Goal: Find contact information: Find contact information

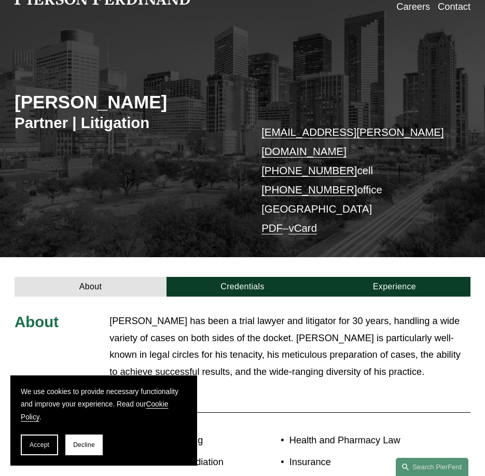
scroll to position [101, 0]
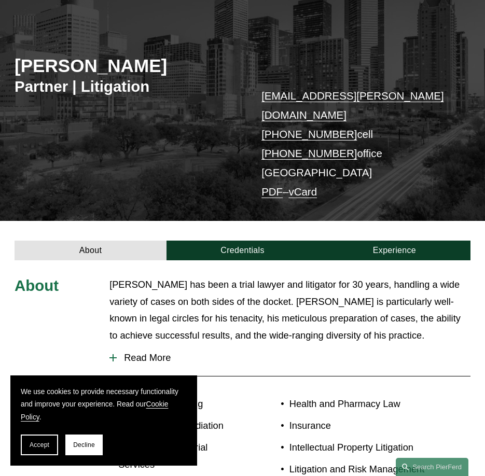
click at [152, 352] on span "Read More" at bounding box center [294, 357] width 354 height 11
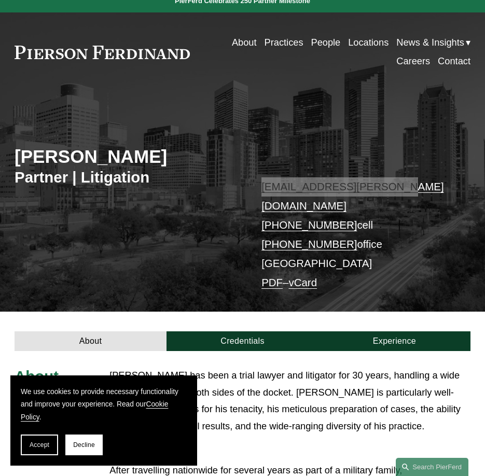
scroll to position [23, 0]
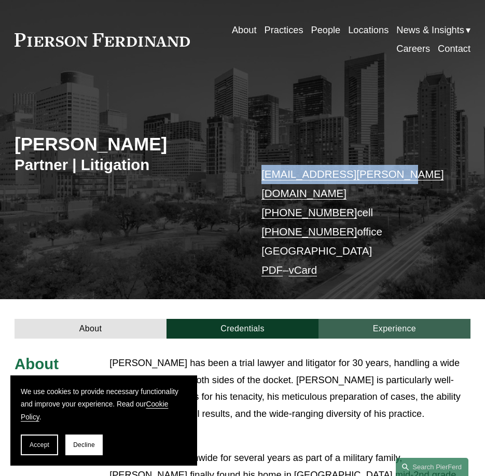
click at [404, 319] on link "Experience" at bounding box center [394, 329] width 152 height 20
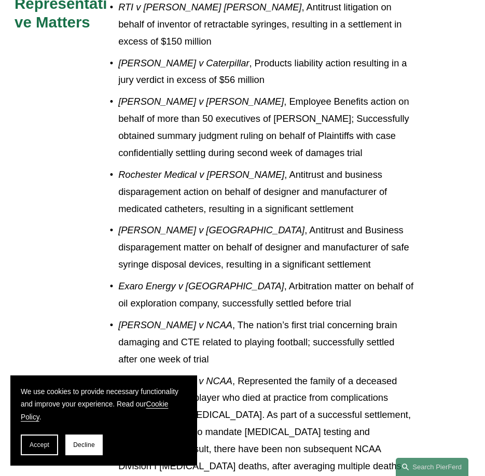
scroll to position [391, 0]
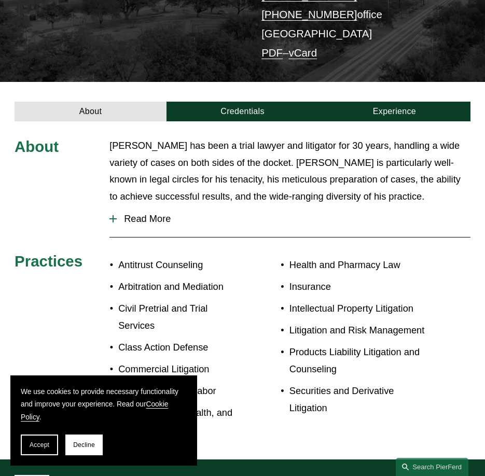
scroll to position [400, 0]
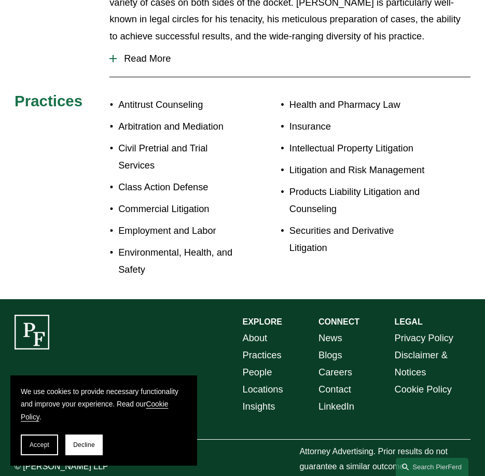
click at [340, 381] on link "Contact" at bounding box center [334, 389] width 33 height 17
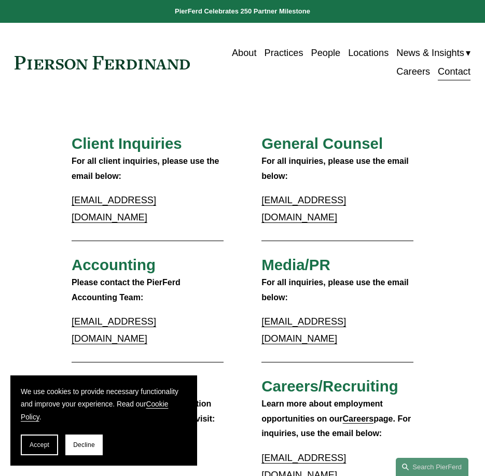
click at [446, 73] on link "Contact" at bounding box center [454, 72] width 33 height 19
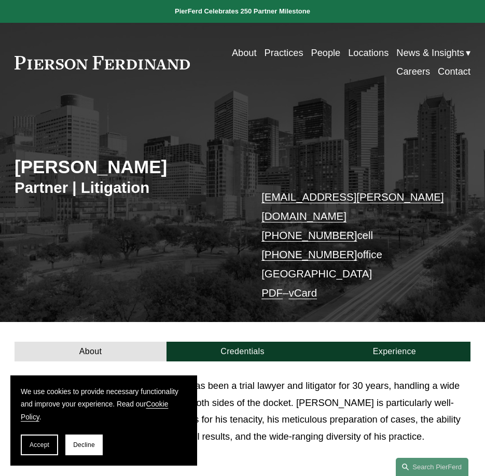
click at [372, 49] on link "Locations" at bounding box center [368, 53] width 40 height 19
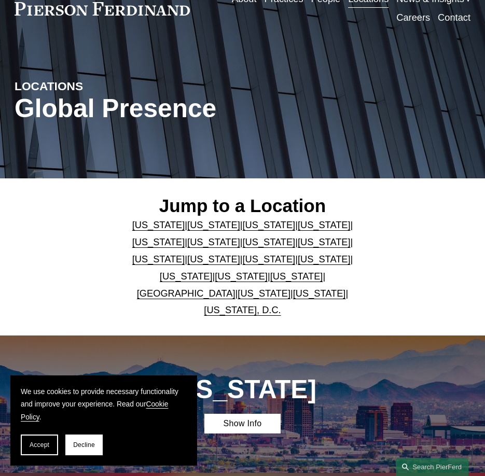
scroll to position [106, 0]
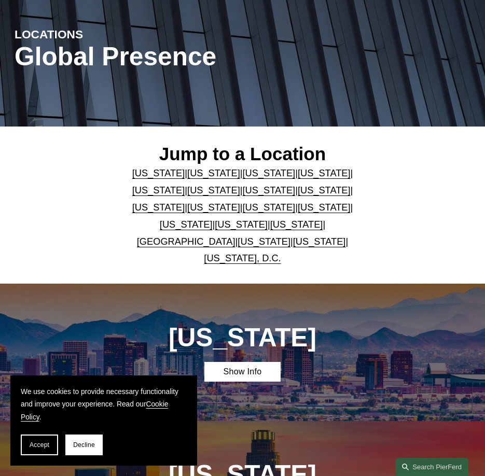
click at [323, 219] on link "[US_STATE]" at bounding box center [296, 224] width 53 height 11
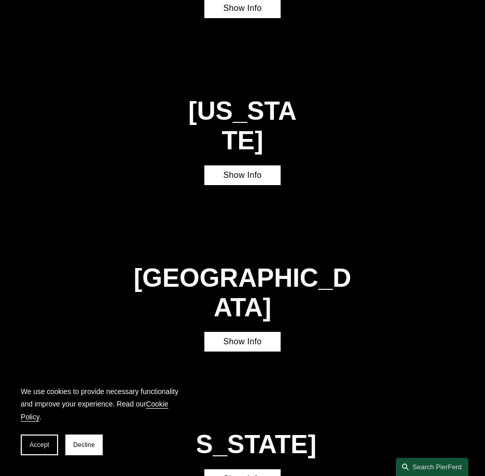
scroll to position [2342, 0]
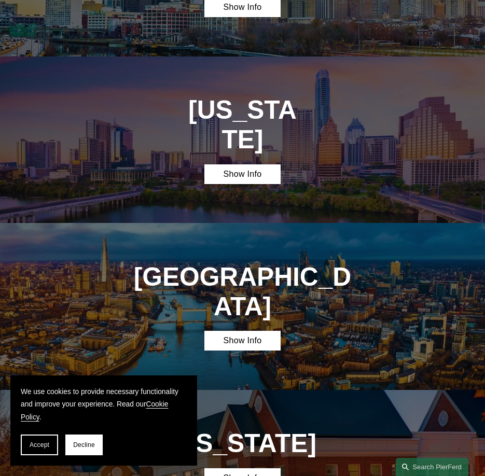
click at [241, 100] on div "Texas Show Info" at bounding box center [242, 140] width 485 height 166
click at [240, 164] on link "Show Info" at bounding box center [242, 174] width 76 height 20
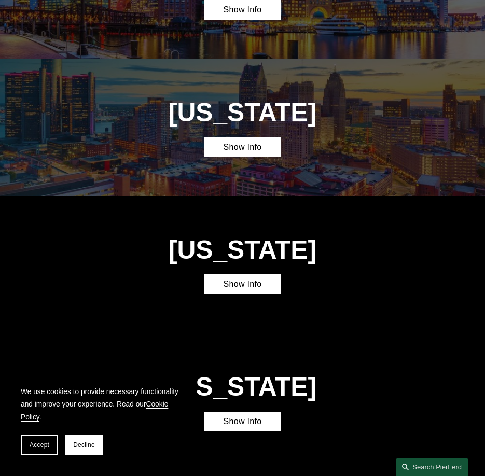
scroll to position [2286, 0]
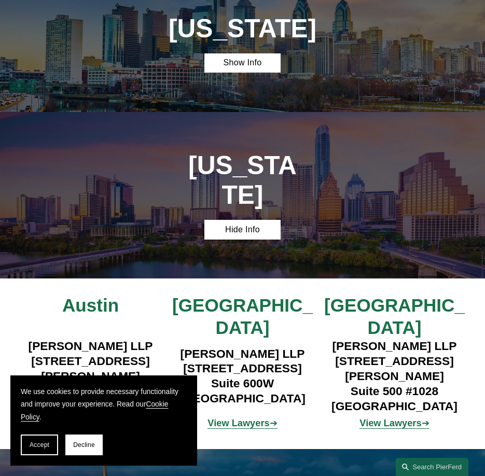
click at [387, 417] on strong "View Lawyers" at bounding box center [390, 422] width 62 height 11
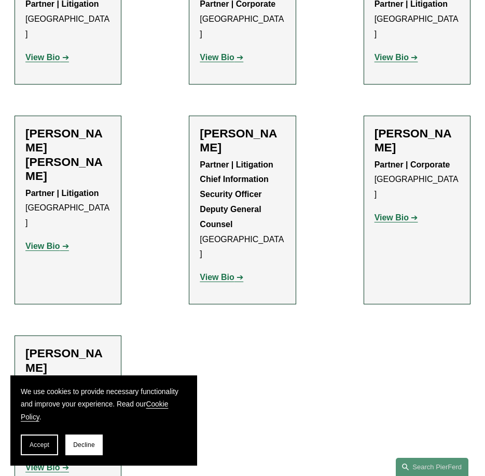
scroll to position [530, 0]
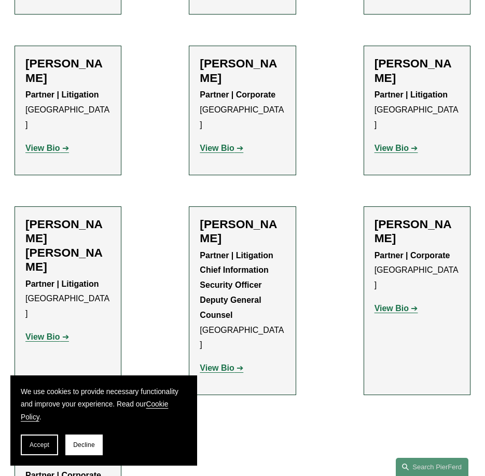
click at [50, 144] on strong "View Bio" at bounding box center [42, 148] width 34 height 9
